Goal: Task Accomplishment & Management: Complete application form

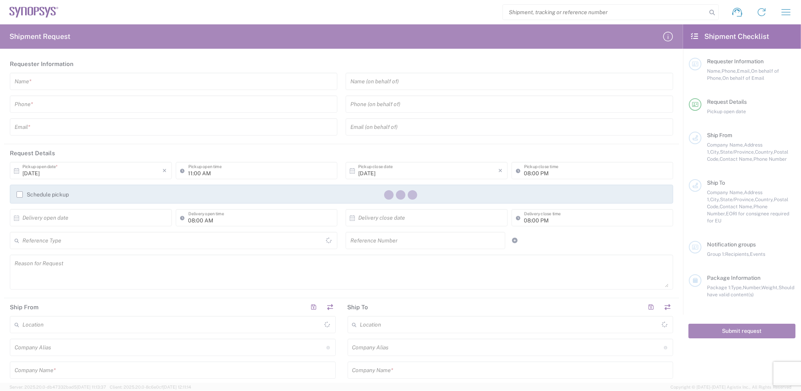
type input "United States"
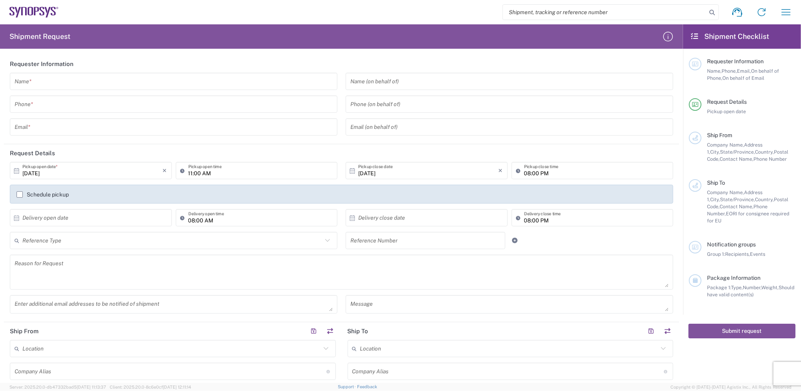
click at [700, 35] on h2 "Shipment Checklist" at bounding box center [729, 36] width 79 height 9
click at [667, 35] on icon "button" at bounding box center [668, 36] width 13 height 13
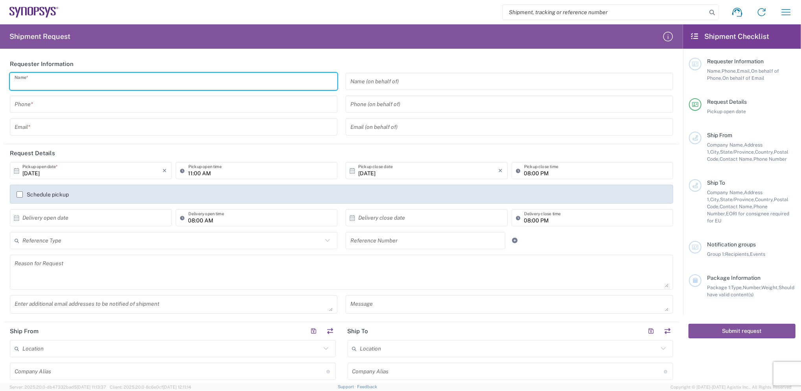
click at [94, 83] on input "text" at bounding box center [174, 82] width 318 height 14
type input "Maggie Liang"
type input "886-02-82263936"
type input "maggie.liang@compuware.com.tw"
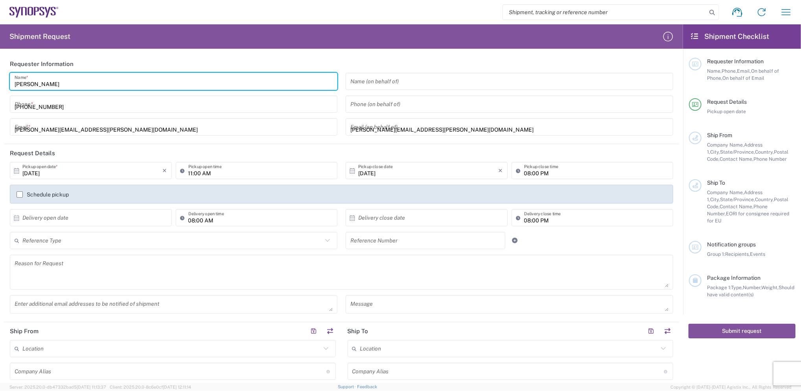
type input "COMPUWARE"
type input "CPMPUWARE TECHNOLOGY INC."
type input "4F., No.306, Chang'an St., Bade City, Taiwan (R.O.C.)"
type input "Taoyuan"
type input "334025"
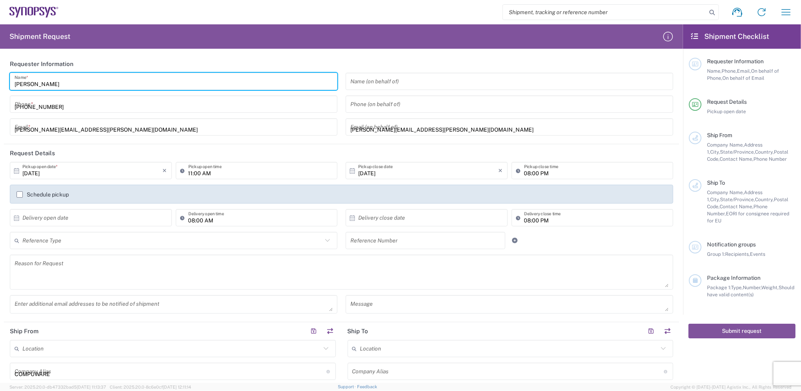
type input "886-02-82263936"
type input "maggie.liang@compuware.com.tw"
type input "Synopsys Sweden AB"
type input "Kalkstensvägen 3 SE- 224 78"
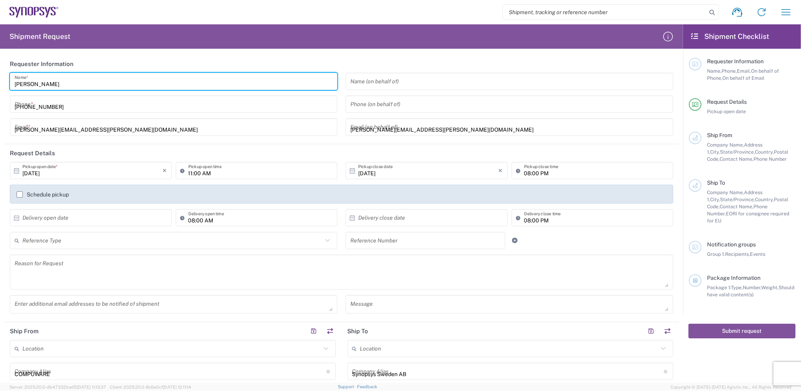
type input "LUND"
type input "Skåne län"
type input "22478"
type input "46 46 16 29 00"
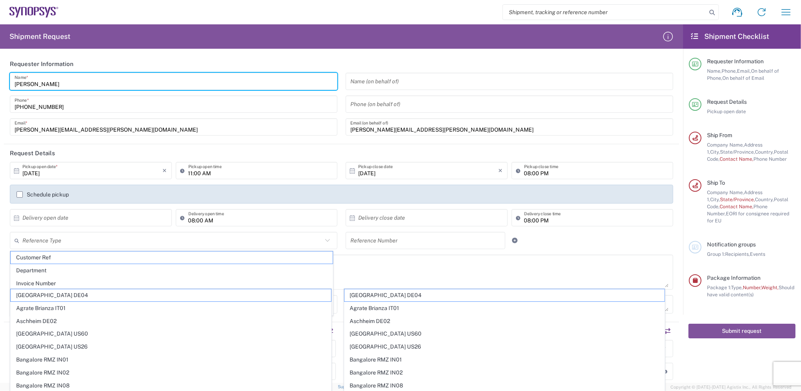
scroll to position [52, 0]
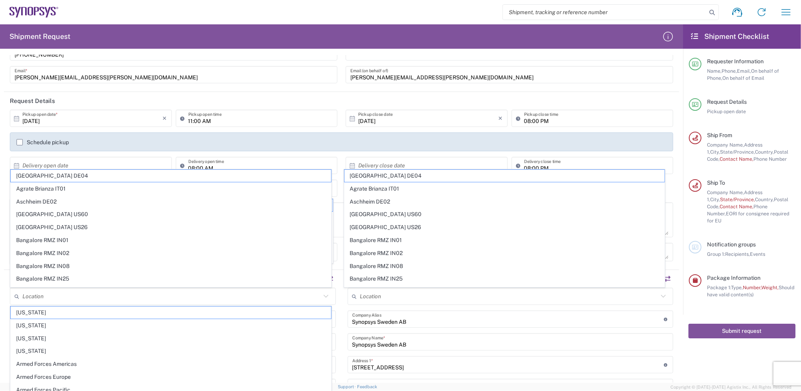
click at [16, 117] on icon at bounding box center [16, 118] width 7 height 7
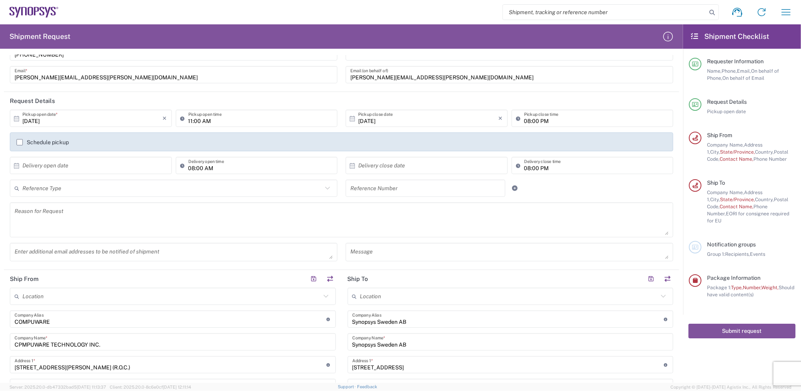
click at [16, 118] on icon at bounding box center [16, 118] width 7 height 7
click at [308, 123] on input "11:00 AM" at bounding box center [260, 119] width 145 height 14
click at [315, 120] on input "11:00 AM" at bounding box center [260, 119] width 145 height 14
click at [188, 120] on input "11:00 AM" at bounding box center [260, 119] width 145 height 14
click at [217, 121] on input "11:00 AM" at bounding box center [260, 119] width 145 height 14
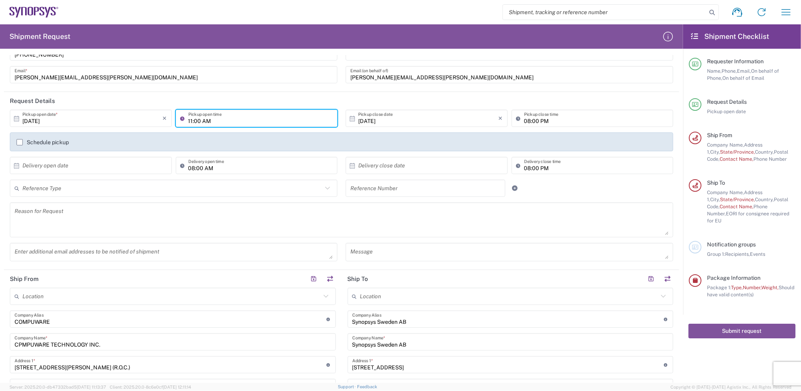
click at [189, 119] on input "11:00 AM" at bounding box center [260, 119] width 145 height 14
click at [216, 119] on input "11:00 AM" at bounding box center [260, 119] width 145 height 14
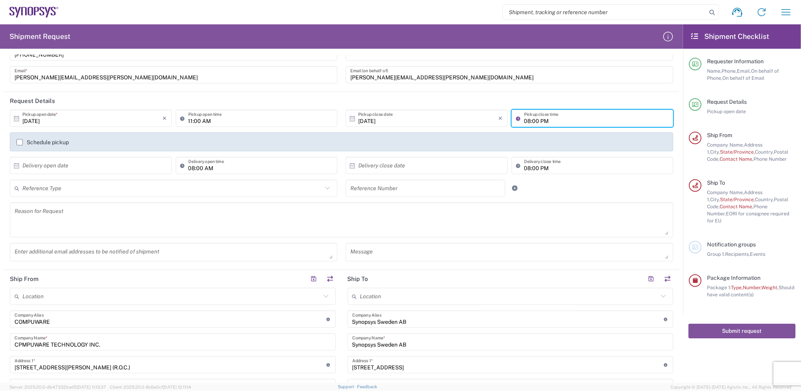
click at [526, 117] on input "08:00 PM" at bounding box center [596, 119] width 145 height 14
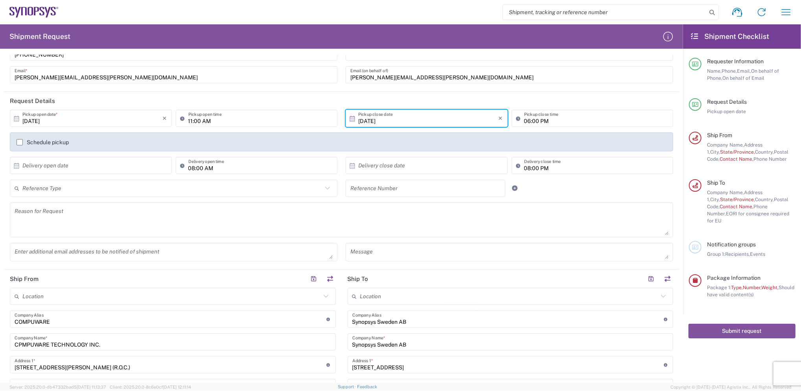
click at [446, 120] on input "10/07/2025" at bounding box center [428, 119] width 140 height 14
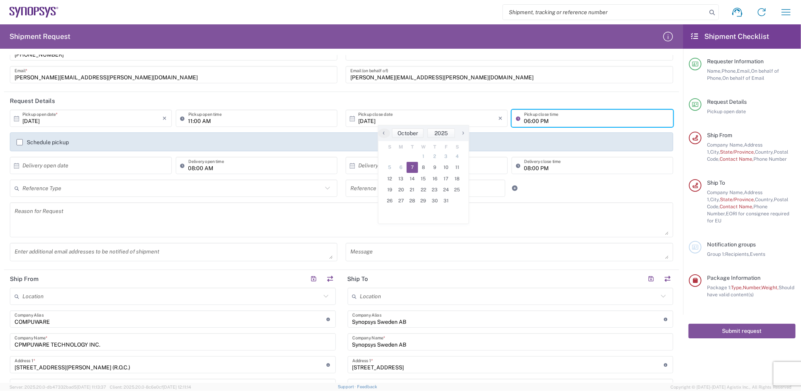
click at [524, 121] on input "06:00 PM" at bounding box center [596, 119] width 145 height 14
type input "05:30 PM"
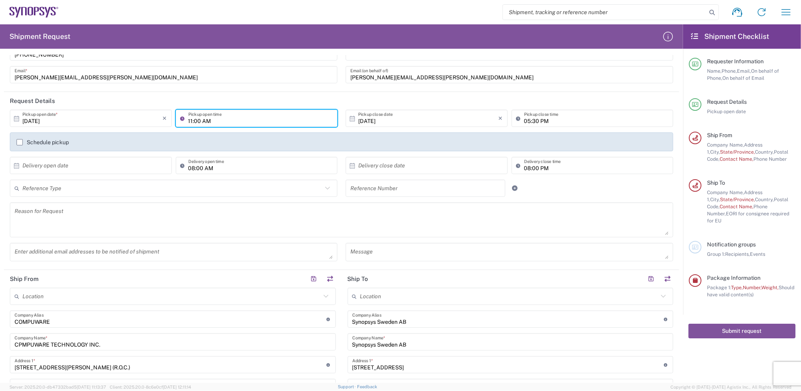
click at [223, 121] on input "11:00 AM" at bounding box center [260, 119] width 145 height 14
type input "11:30 AM"
click at [145, 116] on input "10/07/2025" at bounding box center [92, 119] width 140 height 14
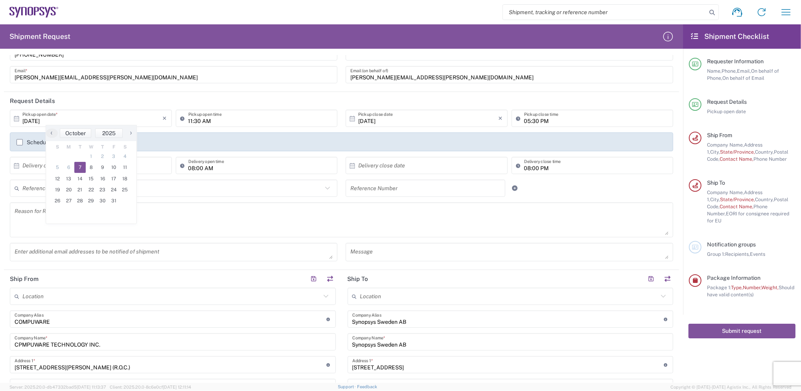
click at [1, 235] on form "Requester Information Maggie Liang Name * 886-02-82263936 Phone * maggie.liang@…" at bounding box center [341, 219] width 683 height 328
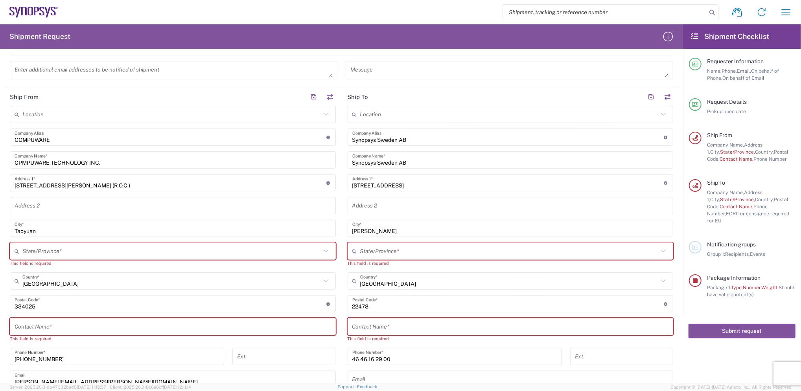
scroll to position [262, 0]
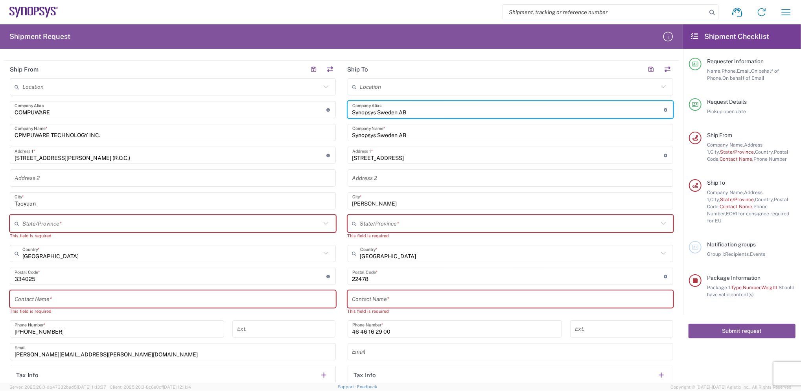
click at [431, 110] on input "Synopsys Sweden AB" at bounding box center [508, 110] width 312 height 14
click at [482, 111] on input "Synopsys Sweden AB" at bounding box center [508, 110] width 312 height 14
click at [790, 12] on icon "button" at bounding box center [786, 12] width 9 height 6
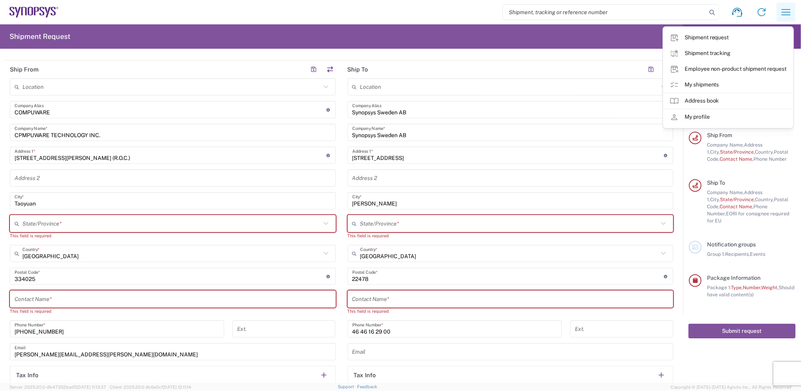
click at [789, 12] on icon "button" at bounding box center [786, 12] width 9 height 6
click at [369, 9] on div "Shipment request Shipment tracking Employee non-product shipment request My shi…" at bounding box center [429, 12] width 740 height 19
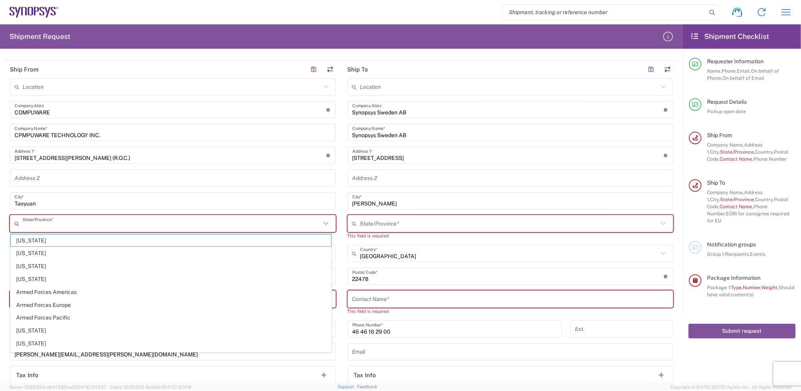
click at [64, 221] on input "text" at bounding box center [171, 224] width 298 height 14
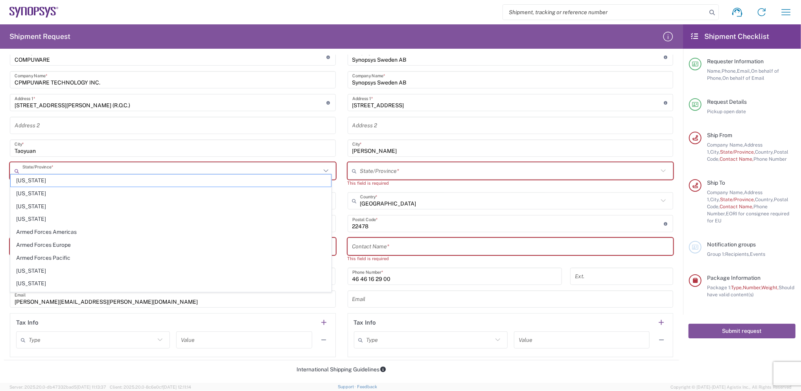
scroll to position [367, 0]
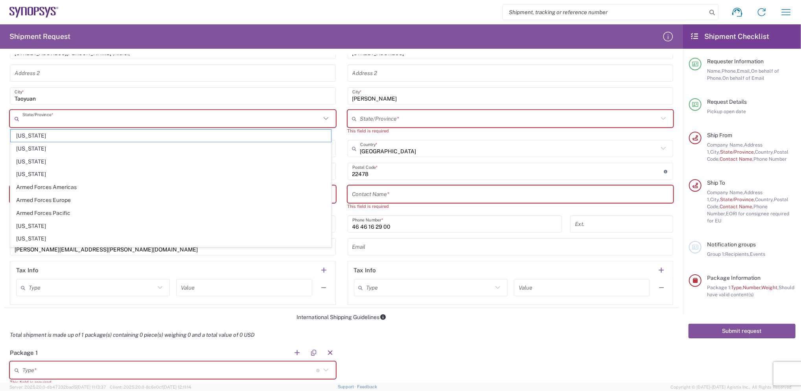
click at [0, 236] on html "Shipment request Shipment tracking Employee non-product shipment request My shi…" at bounding box center [400, 195] width 801 height 391
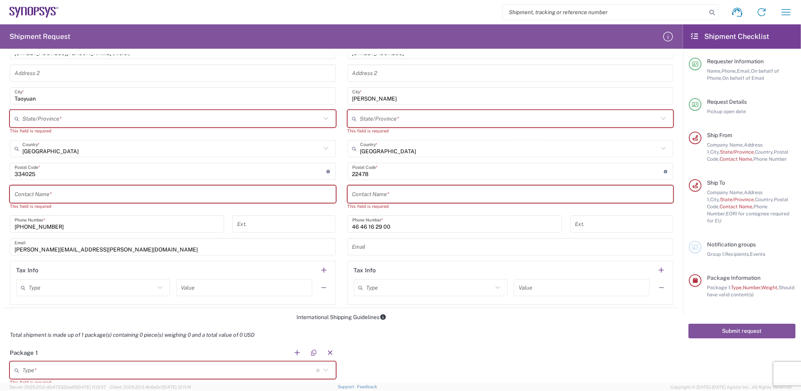
click at [114, 193] on input "text" at bounding box center [173, 195] width 317 height 14
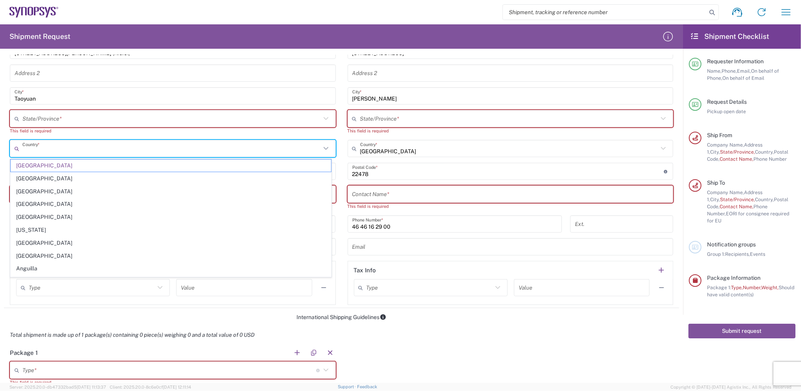
click at [74, 150] on input "text" at bounding box center [171, 149] width 298 height 14
type input "台灣"
type input "maggie.liang@compuware.com.tw"
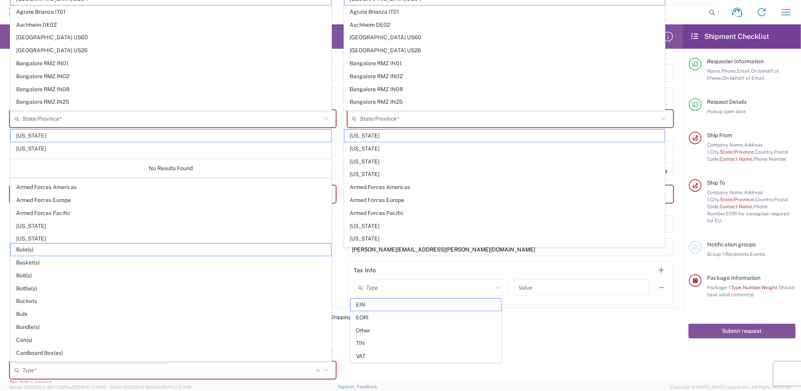
click at [0, 193] on html "Shipment request Shipment tracking Employee non-product shipment request My shi…" at bounding box center [400, 195] width 801 height 391
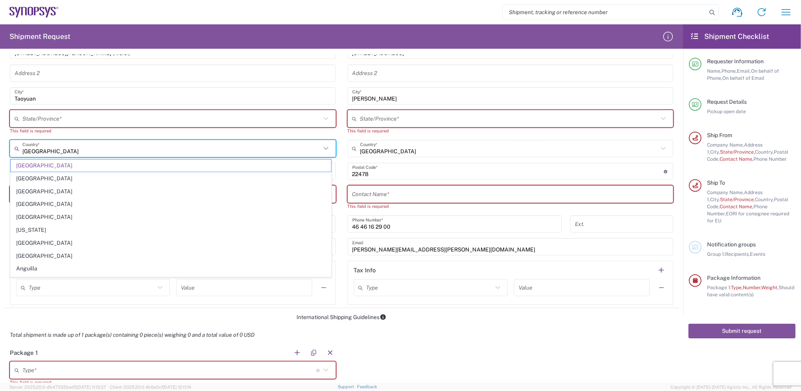
click at [121, 148] on input "United States" at bounding box center [171, 149] width 298 height 14
drag, startPoint x: 121, startPoint y: 148, endPoint x: 7, endPoint y: 163, distance: 114.7
click at [0, 151] on html "Shipment request Shipment tracking Employee non-product shipment request My shi…" at bounding box center [400, 195] width 801 height 391
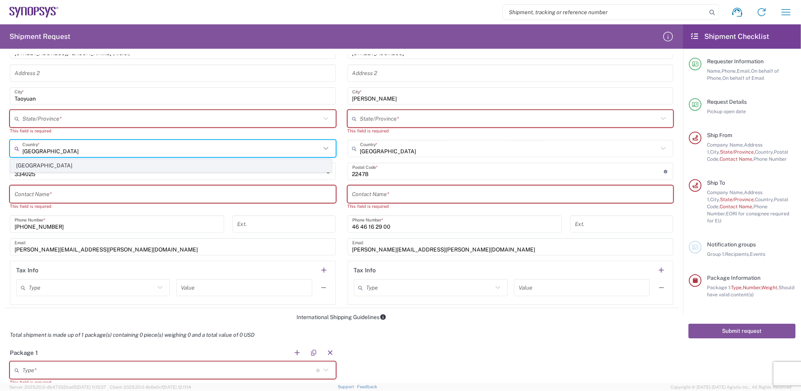
click at [32, 164] on span "Taiwan" at bounding box center [171, 166] width 320 height 12
type input "Taiwan"
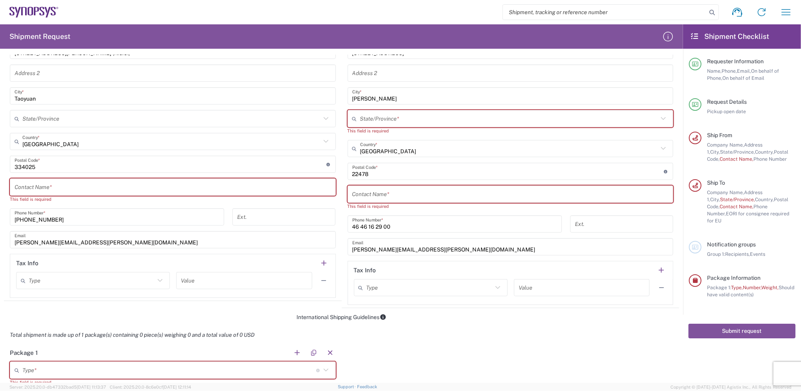
click at [0, 161] on html "Shipment request Shipment tracking Employee non-product shipment request My shi…" at bounding box center [400, 195] width 801 height 391
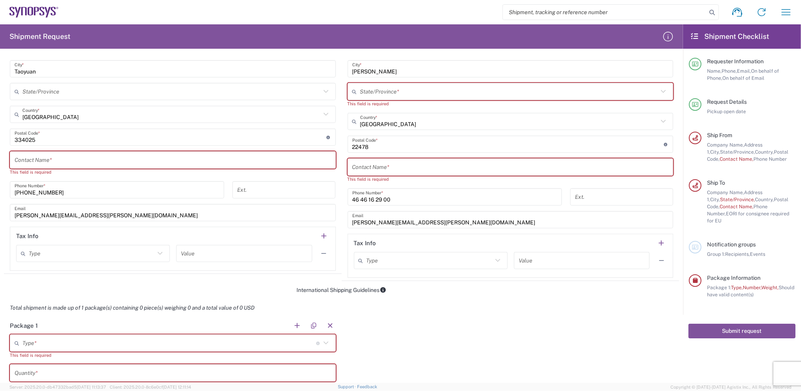
scroll to position [419, 0]
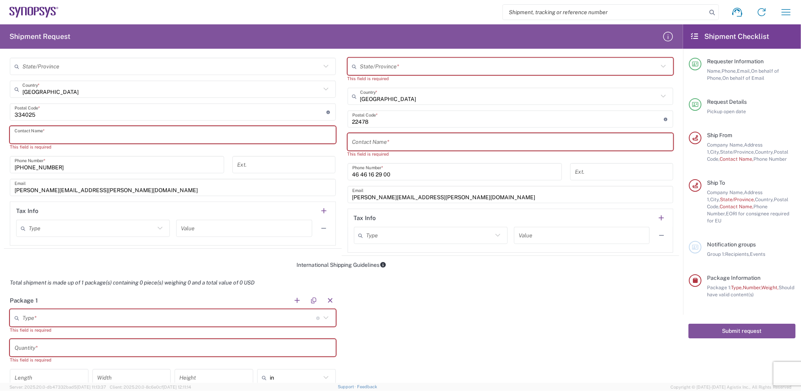
click at [70, 135] on input "text" at bounding box center [173, 135] width 317 height 14
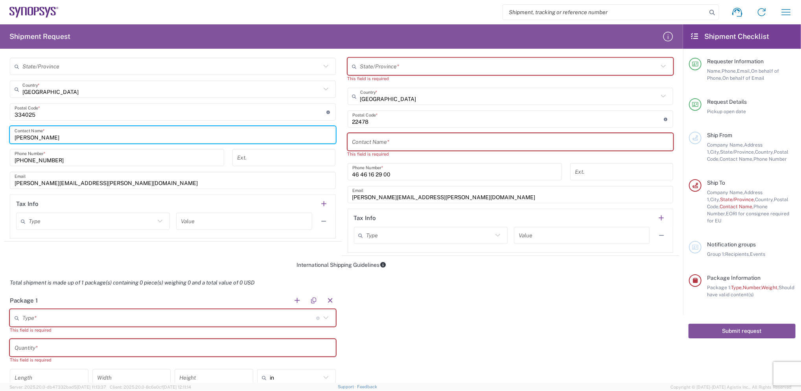
type input "Maggie"
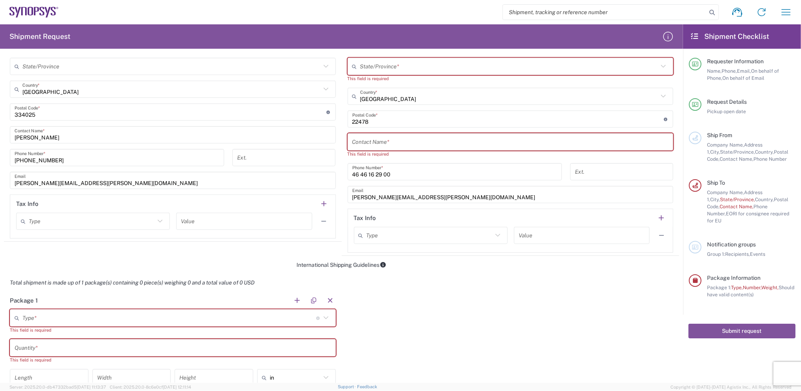
click at [0, 218] on html "Shipment request Shipment tracking Employee non-product shipment request My shi…" at bounding box center [400, 195] width 801 height 391
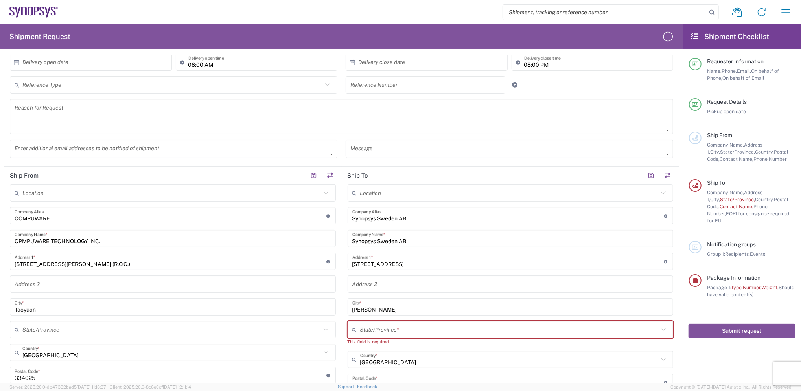
scroll to position [157, 0]
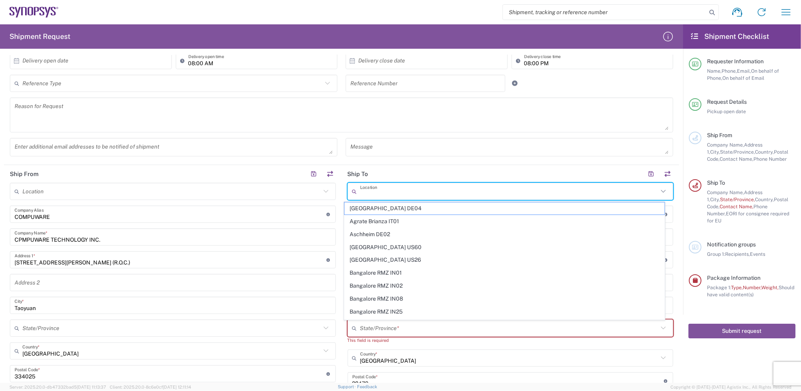
click at [401, 195] on input "text" at bounding box center [509, 192] width 298 height 14
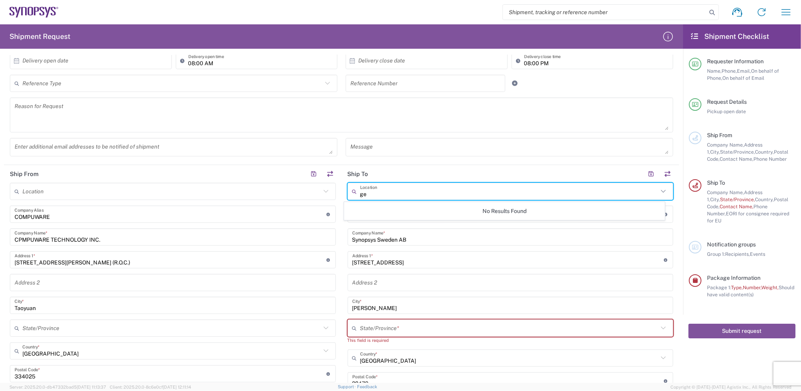
type input "g"
click at [658, 191] on icon at bounding box center [663, 191] width 10 height 10
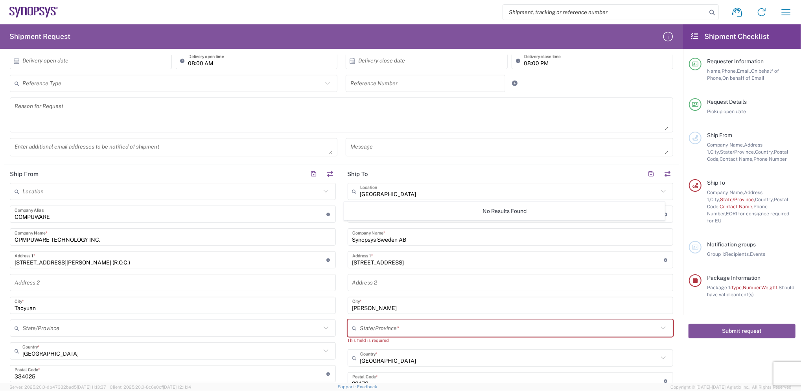
click at [658, 190] on icon at bounding box center [663, 191] width 10 height 10
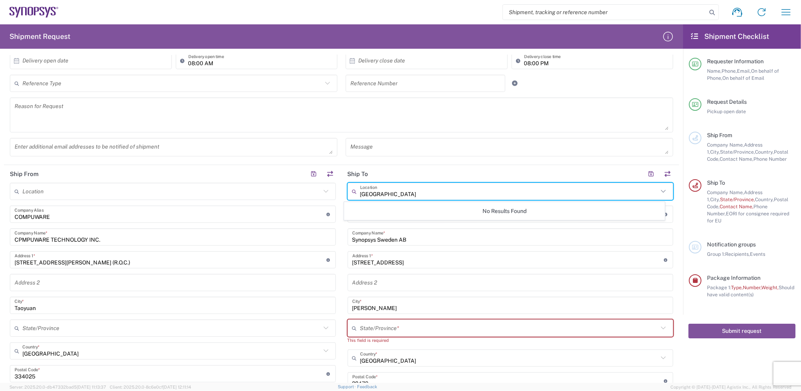
click at [391, 195] on input "GERMANY" at bounding box center [509, 192] width 298 height 14
type input "G"
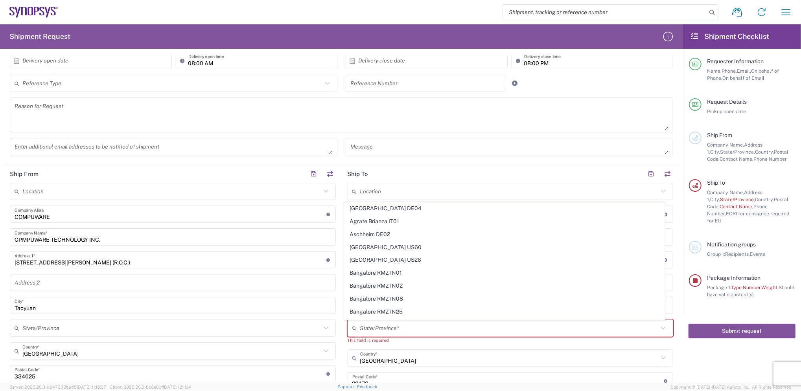
click at [661, 192] on icon at bounding box center [663, 191] width 5 height 3
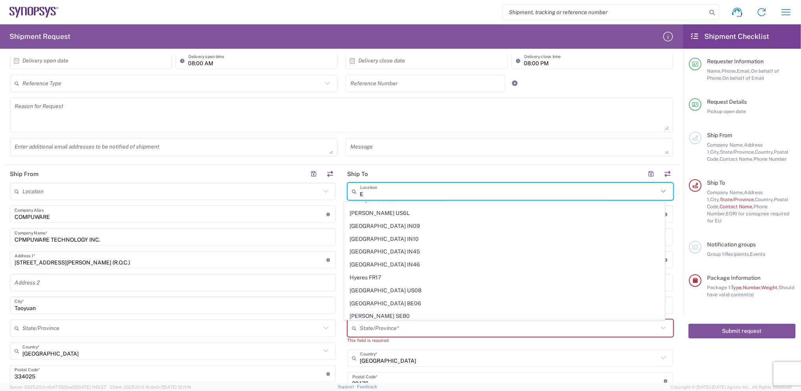
scroll to position [464, 0]
type input "E"
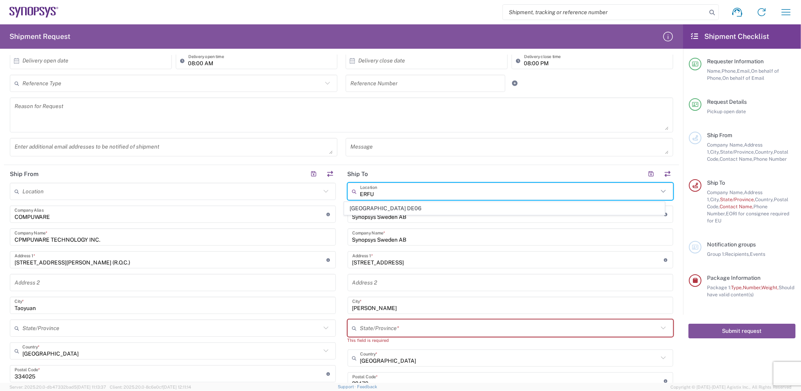
scroll to position [0, 0]
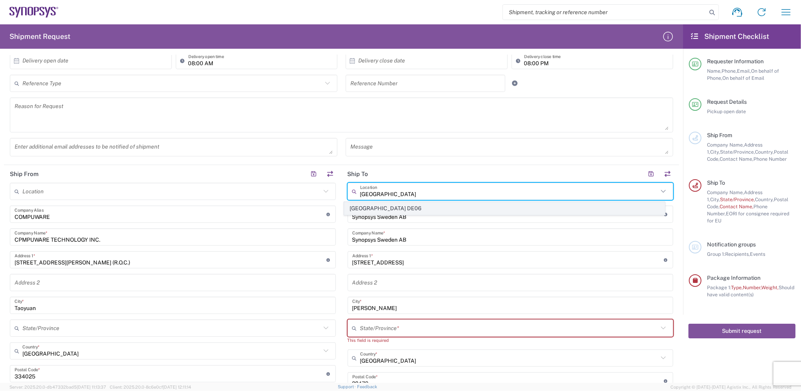
click at [387, 209] on span "Erfurt DE06" at bounding box center [504, 208] width 320 height 12
type input "Erfurt DE06"
type input "Synopsys GmbH"
type input "Thuringen Buro Park - 1 BA"
type input "Europaplatz 5"
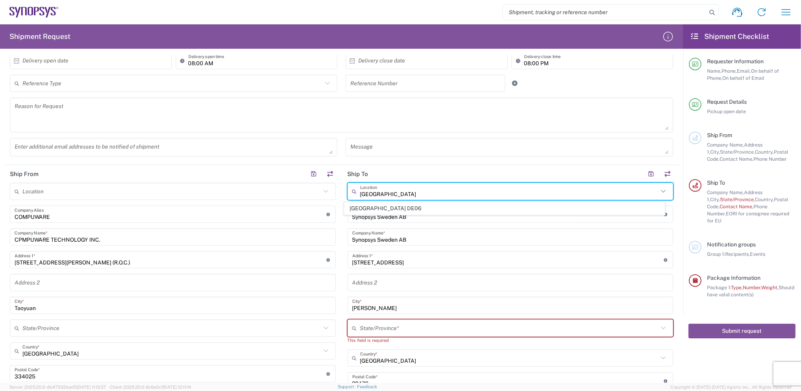
type input "Erfurt"
type input "Germany"
type input "99091"
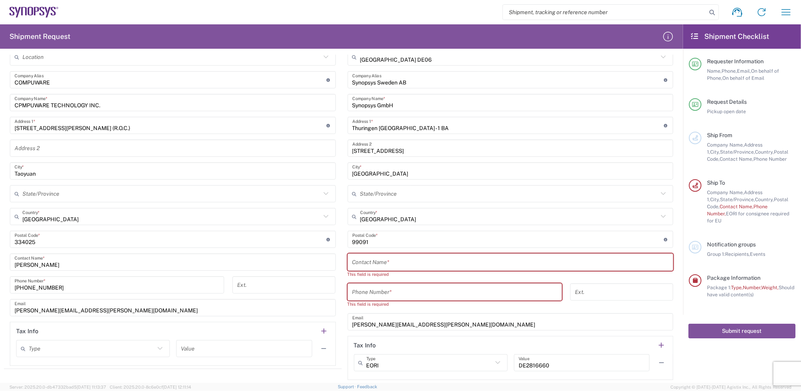
scroll to position [315, 0]
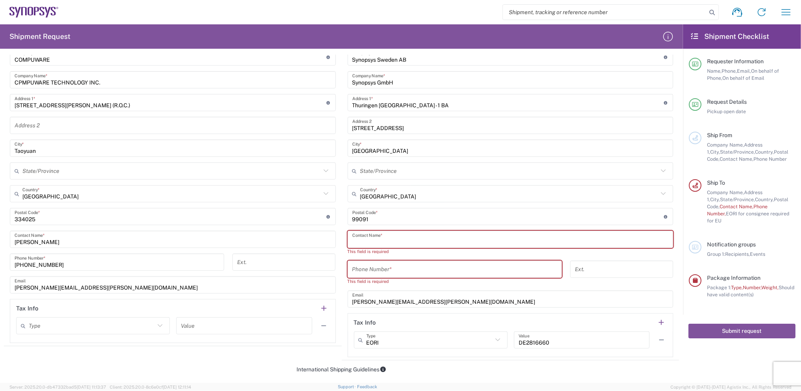
click at [441, 239] on input "text" at bounding box center [510, 240] width 317 height 14
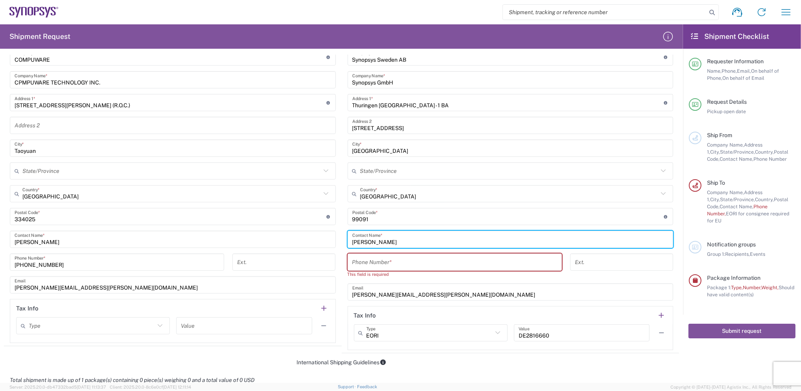
type input "MR. ANDREAS"
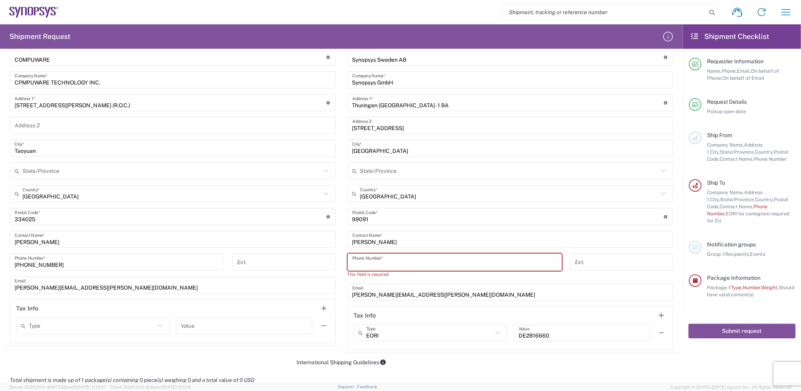
click at [389, 265] on input "tel" at bounding box center [454, 263] width 205 height 14
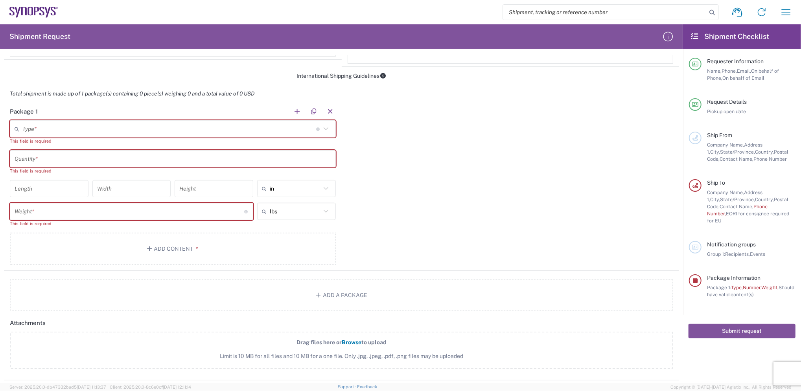
click at [36, 385] on span "Server: 2025.20.0-db47332bad5 2025-10-06 11:13:37" at bounding box center [57, 387] width 97 height 5
click at [10, 383] on agx-app-version "Server: 2025.20.0-db47332bad5 2025-10-06 11:13:37 Client: 2025.20.0-8c6e0cf 202…" at bounding box center [400, 387] width 801 height 8
drag, startPoint x: 21, startPoint y: 75, endPoint x: 2, endPoint y: 76, distance: 18.5
click at [15, 77] on div "International Shipping Guidelines" at bounding box center [341, 75] width 675 height 7
click at [11, 381] on header "Importer of record" at bounding box center [170, 390] width 333 height 18
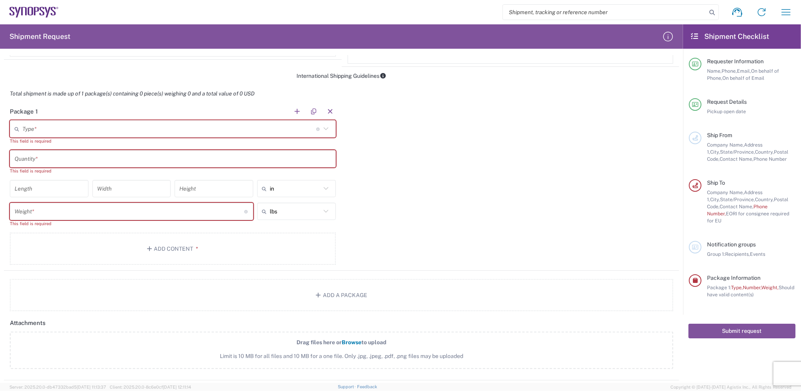
click at [7, 377] on agx-form-section "Attachments Drag files here or Browse to upload Limit is 10 MB for all files an…" at bounding box center [341, 347] width 675 height 66
click at [0, 358] on html "Shipment request Shipment tracking Employee non-product shipment request My shi…" at bounding box center [400, 195] width 801 height 391
click at [459, 149] on div "Package 1 Type * Material used to package goods Bale(s) Basket(s) Bolt(s) Bottl…" at bounding box center [341, 187] width 675 height 168
click at [124, 86] on div "Total shipment is made up of 1 package(s) containing 0 piece(s) weighing 0 and …" at bounding box center [341, 94] width 683 height 18
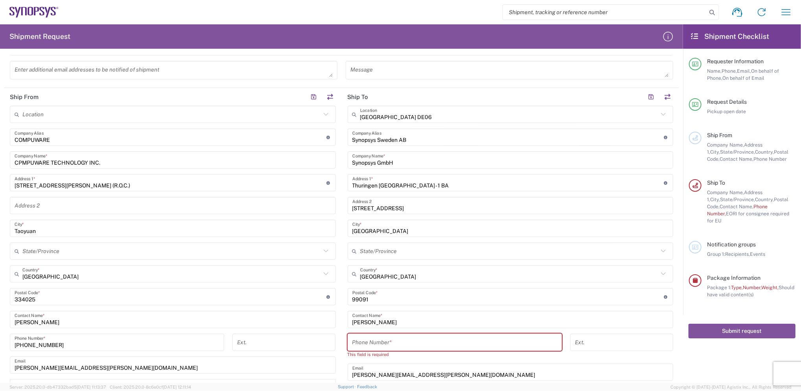
scroll to position [182, 0]
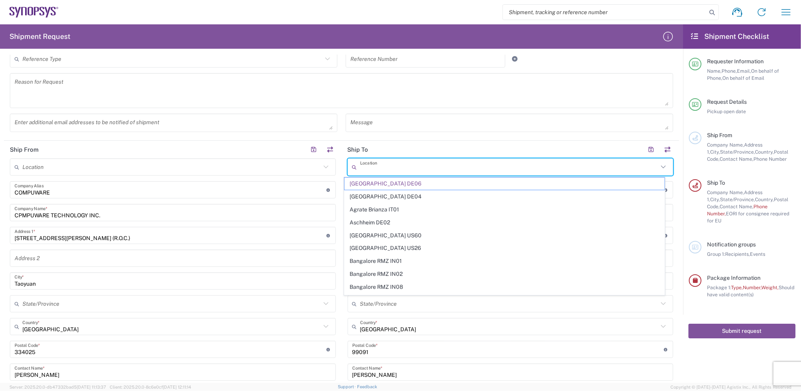
click at [506, 171] on input "text" at bounding box center [509, 167] width 298 height 14
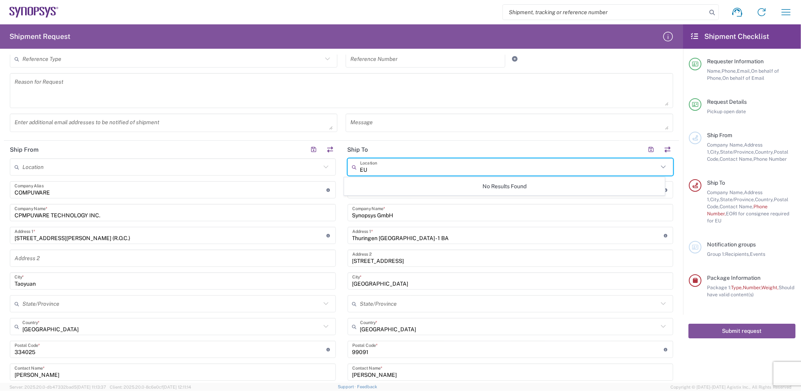
type input "E"
click at [434, 168] on input "EUROPAPLATZ" at bounding box center [509, 167] width 298 height 14
type input "E"
type input "ERFURT"
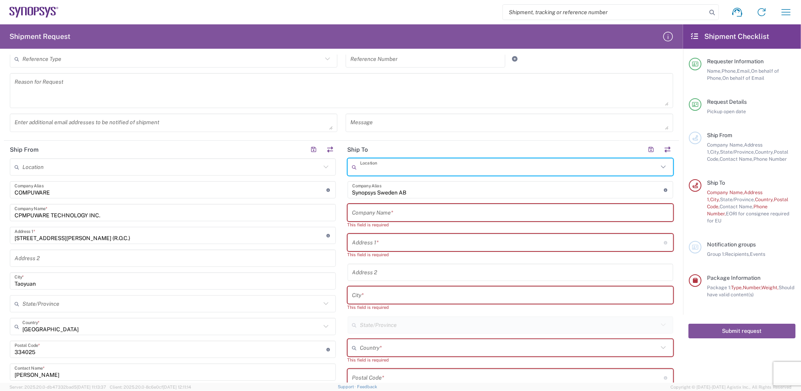
click at [453, 169] on input "text" at bounding box center [509, 167] width 298 height 14
click at [609, 167] on input "ERFURT" at bounding box center [509, 167] width 298 height 14
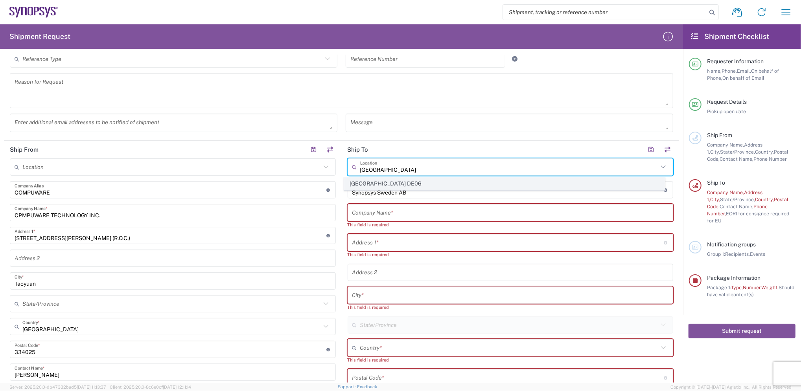
click at [368, 180] on span "Erfurt DE06" at bounding box center [504, 184] width 320 height 12
type input "Erfurt DE06"
type input "Synopsys GmbH"
type input "Thuringen Buro Park - 1 BA"
type input "Europaplatz 5"
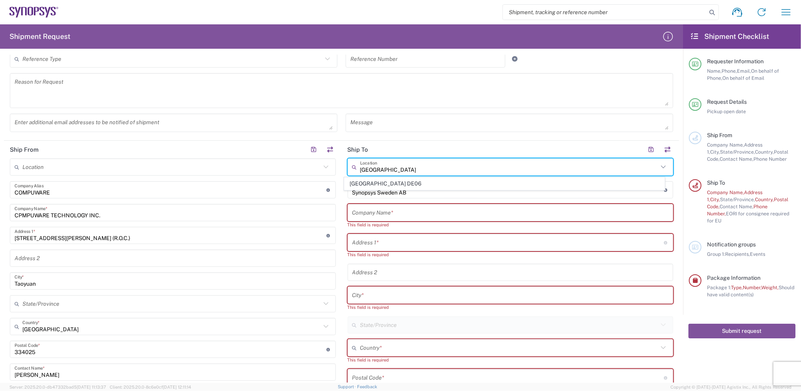
type input "Erfurt"
type input "Germany"
type input "99091"
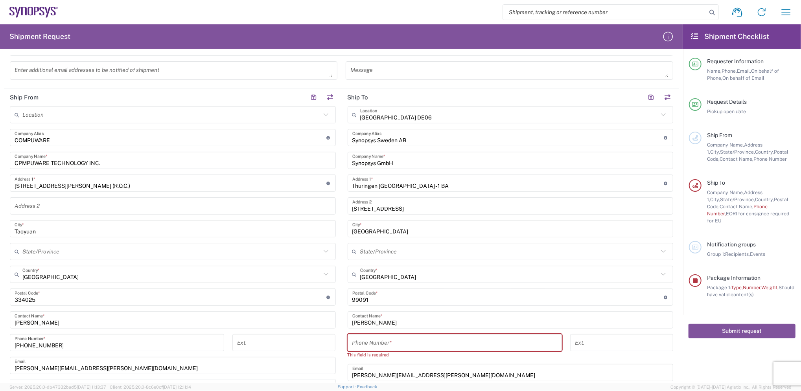
scroll to position [234, 0]
click at [661, 9] on input "search" at bounding box center [605, 12] width 204 height 15
click at [369, 340] on input "tel" at bounding box center [454, 343] width 205 height 14
paste input "1 650.965.8637"
click at [291, 334] on div "Ext." at bounding box center [283, 342] width 103 height 17
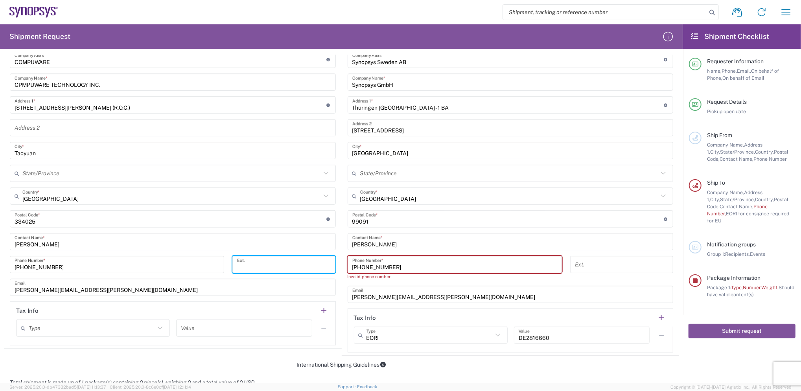
scroll to position [392, 0]
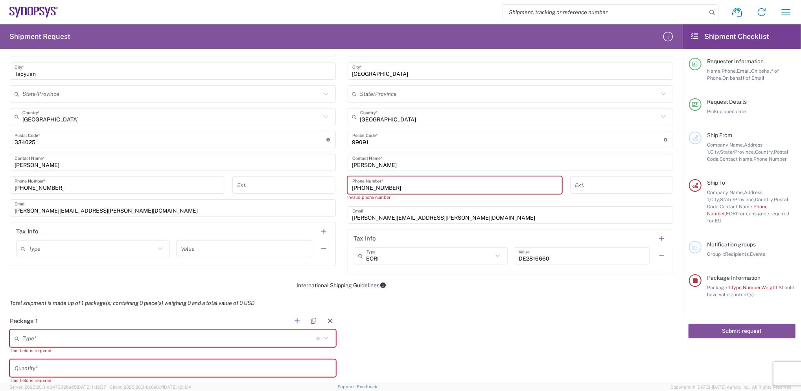
click at [403, 186] on input "1 650.965.8637" at bounding box center [454, 186] width 205 height 14
click at [363, 188] on input "1 650.965.8637" at bounding box center [454, 186] width 205 height 14
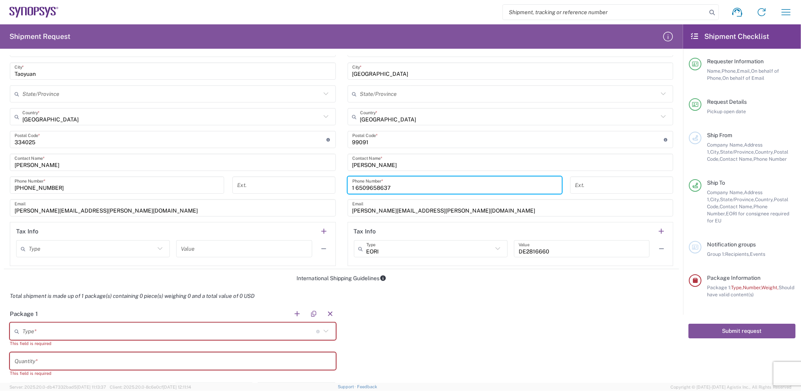
type input "1 6509658637"
click at [474, 307] on div "Package 1 Type * Material used to package goods Bale(s) Basket(s) Bolt(s) Bottl…" at bounding box center [341, 389] width 675 height 168
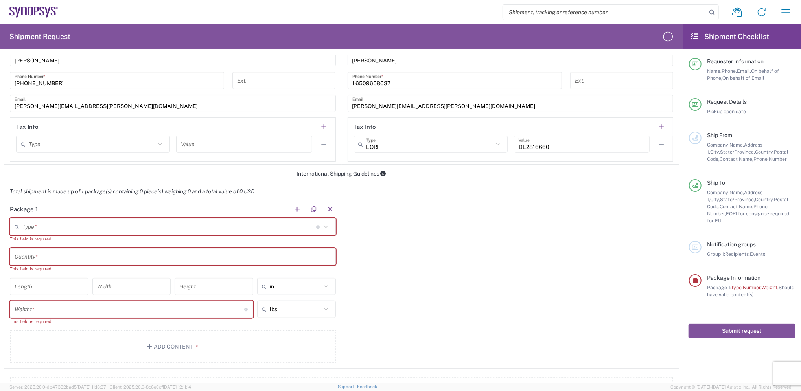
scroll to position [444, 0]
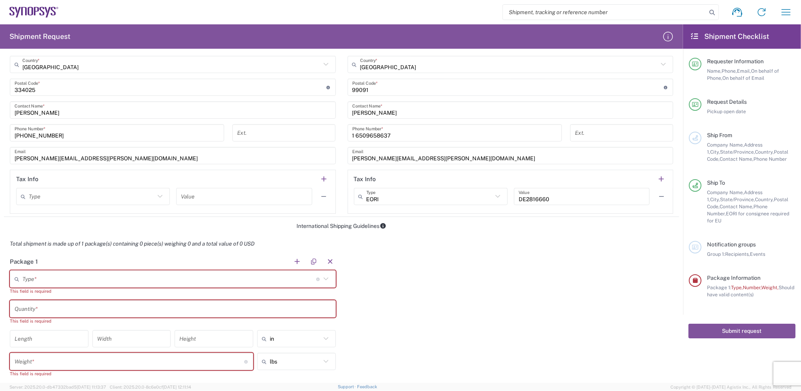
click at [497, 192] on div "EORI Type" at bounding box center [431, 196] width 154 height 17
click at [496, 194] on icon at bounding box center [498, 196] width 10 height 10
drag, startPoint x: 569, startPoint y: 280, endPoint x: 557, endPoint y: 274, distance: 14.1
click at [569, 280] on div "Package 1 Type * Material used to package goods Bale(s) Basket(s) Bolt(s) Bottl…" at bounding box center [341, 337] width 675 height 168
type input "EORI"
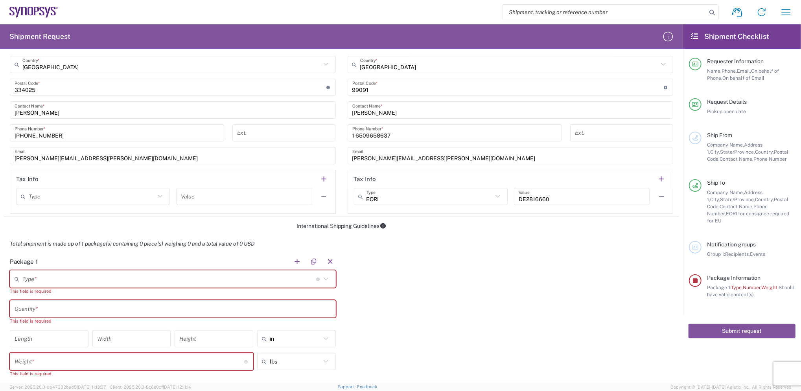
click at [493, 199] on icon at bounding box center [498, 196] width 10 height 10
click at [589, 228] on div "International Shipping Guidelines" at bounding box center [341, 226] width 675 height 7
type input "EORI"
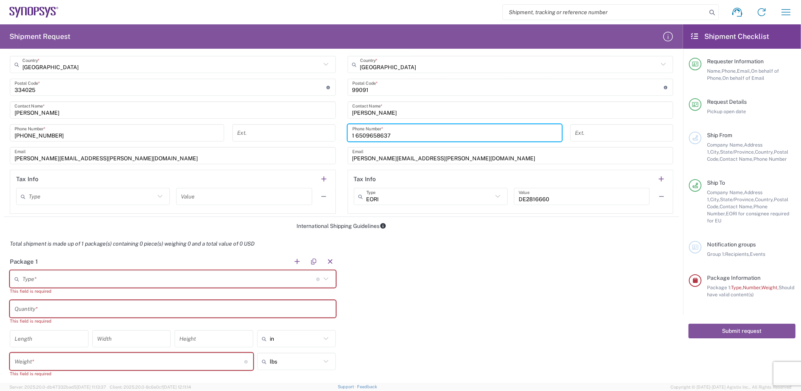
click at [407, 134] on input "1 6509658637" at bounding box center [454, 133] width 205 height 14
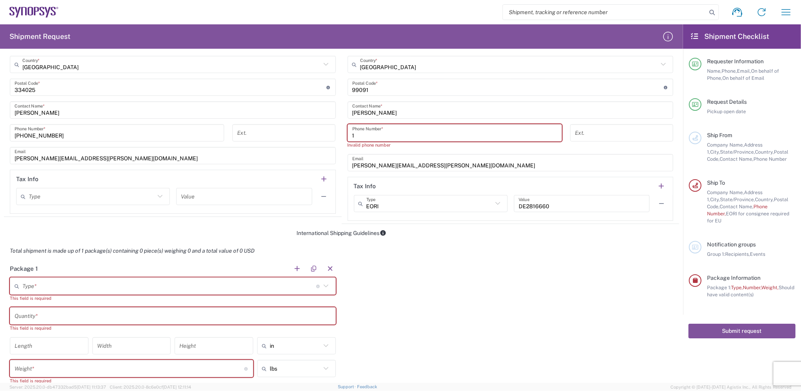
type input "1"
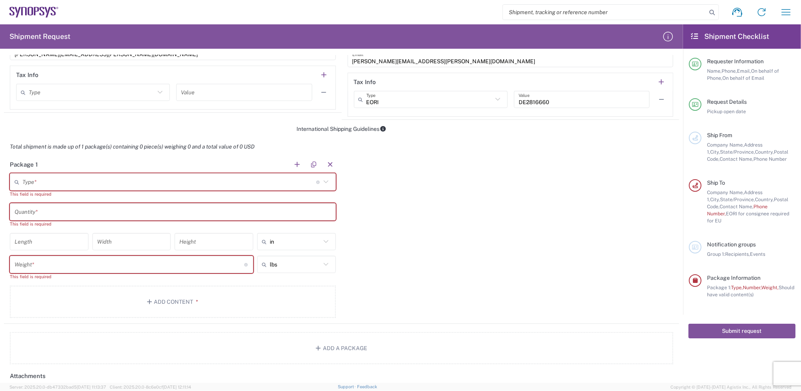
scroll to position [549, 0]
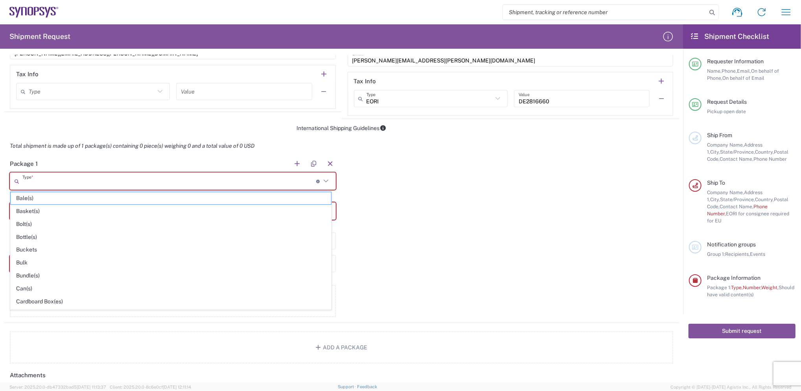
click at [69, 184] on input "text" at bounding box center [169, 182] width 294 height 14
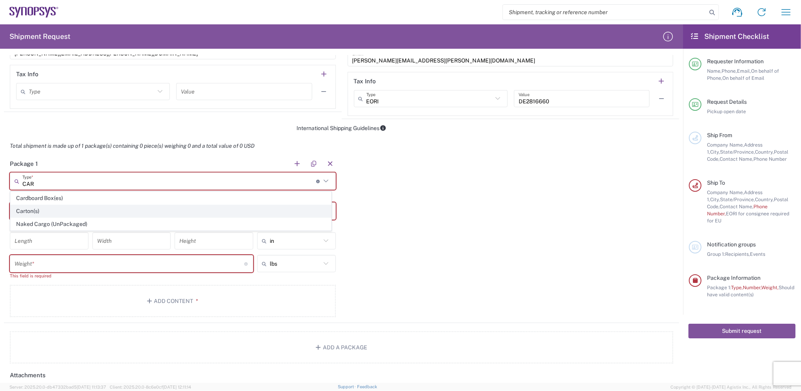
click at [26, 211] on span "Carton(s)" at bounding box center [171, 211] width 320 height 12
type input "Carton(s)"
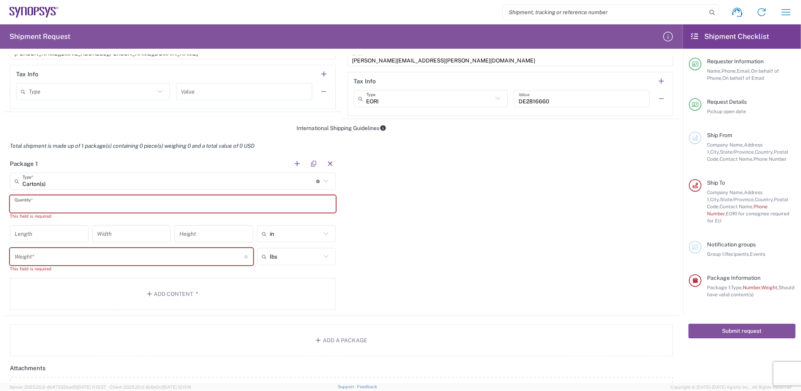
click at [70, 199] on input "text" at bounding box center [173, 204] width 317 height 14
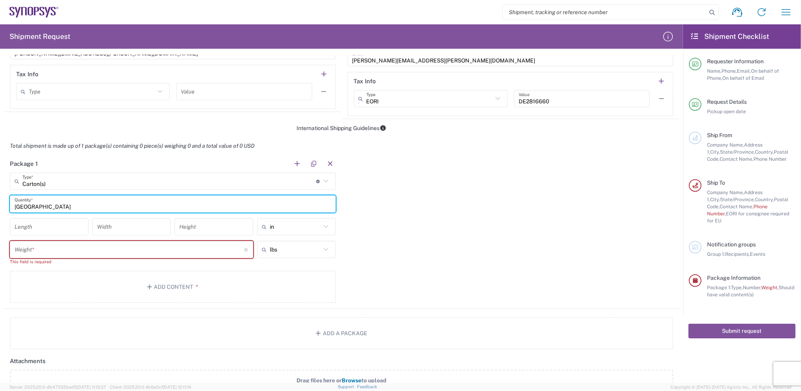
type input "TAIWAN"
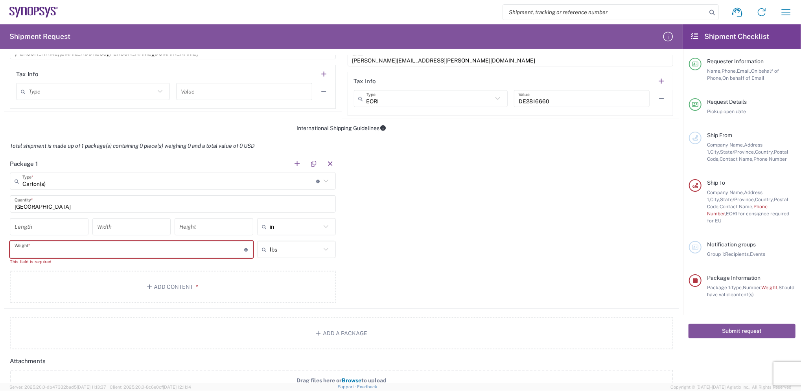
click at [63, 249] on input "number" at bounding box center [130, 250] width 230 height 14
click at [55, 227] on input "number" at bounding box center [49, 227] width 69 height 14
type input "60"
click at [147, 223] on input "number" at bounding box center [131, 227] width 69 height 14
type input "35"
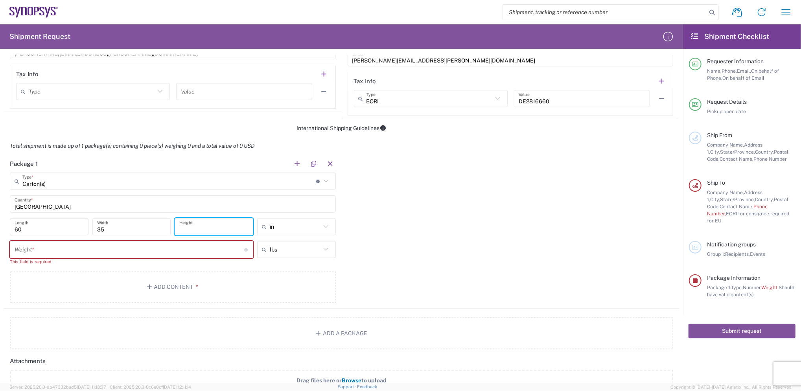
click at [214, 226] on input "number" at bounding box center [213, 227] width 69 height 14
type input "16"
click at [322, 225] on icon at bounding box center [326, 227] width 10 height 10
click at [274, 258] on span "cm" at bounding box center [293, 257] width 76 height 12
type input "152.4"
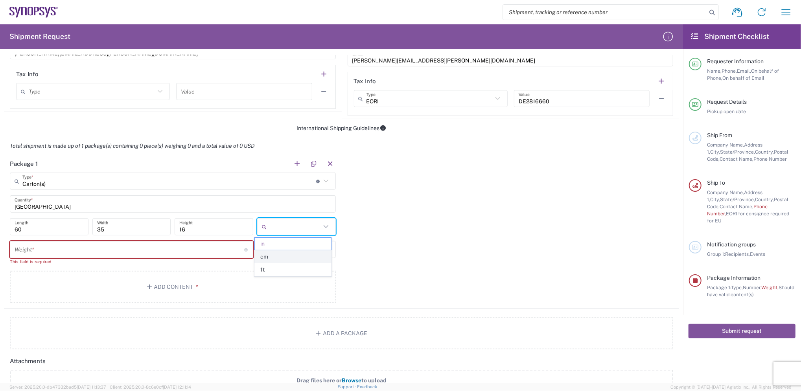
type input "88.9"
type input "40.64"
type input "cm"
click at [76, 250] on input "number" at bounding box center [130, 250] width 230 height 14
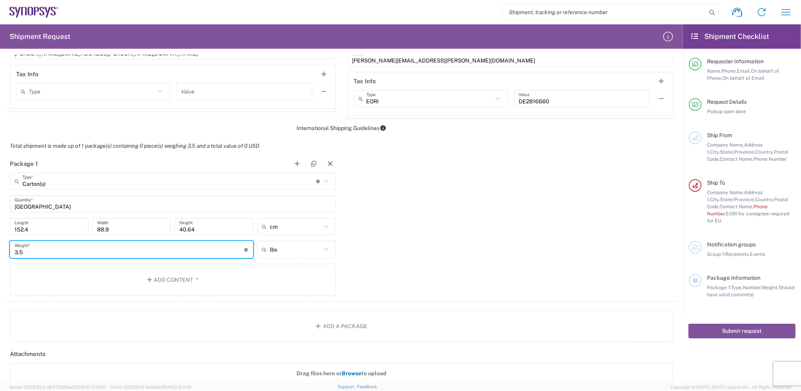
type input "3.5"
click at [321, 248] on icon at bounding box center [326, 250] width 10 height 10
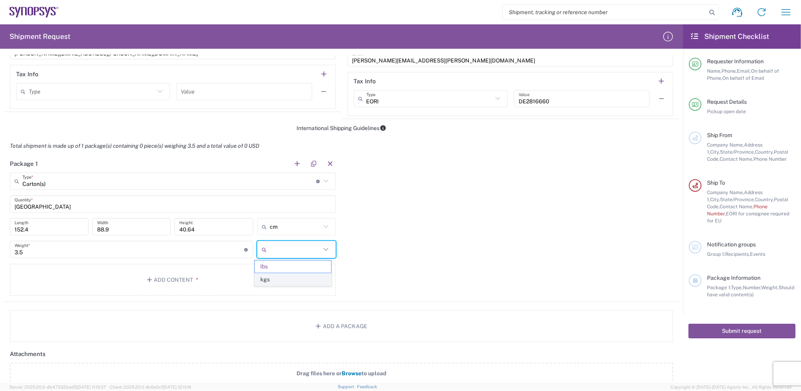
click at [278, 283] on span "kgs" at bounding box center [293, 280] width 76 height 12
type input "1.59"
type input "kgs"
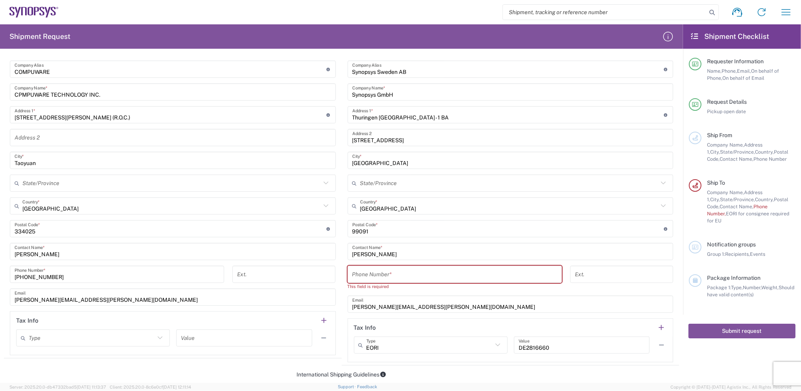
scroll to position [279, 0]
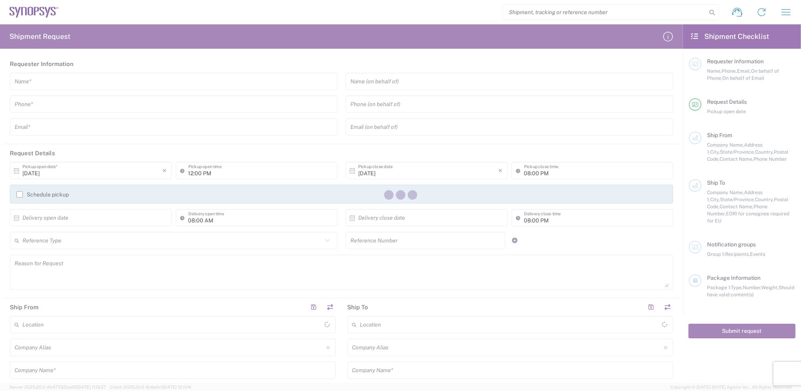
type input "[GEOGRAPHIC_DATA]"
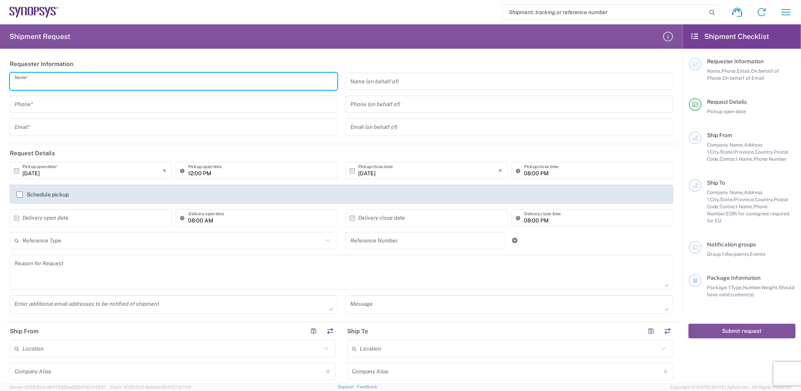
click at [105, 85] on input "text" at bounding box center [174, 82] width 318 height 14
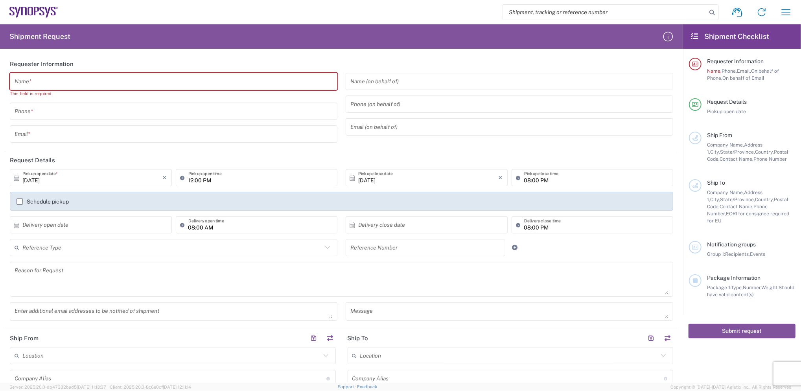
click at [723, 33] on h2 "Shipment Checklist" at bounding box center [729, 36] width 79 height 9
click at [692, 33] on icon at bounding box center [694, 36] width 9 height 7
click at [695, 33] on icon at bounding box center [694, 36] width 9 height 7
click at [789, 12] on icon "button" at bounding box center [786, 12] width 9 height 6
